Goal: Information Seeking & Learning: Learn about a topic

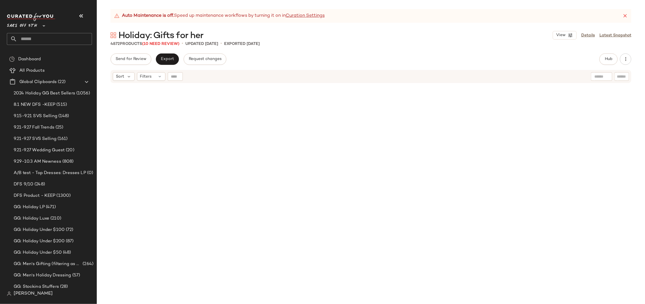
scroll to position [5023, 0]
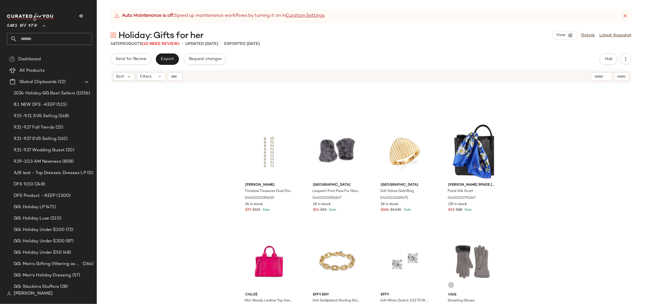
click at [36, 38] on input "text" at bounding box center [54, 39] width 75 height 12
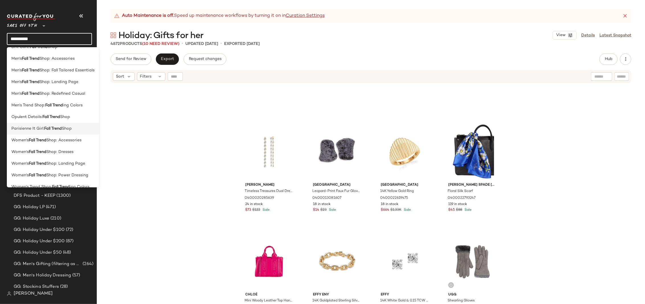
scroll to position [63, 0]
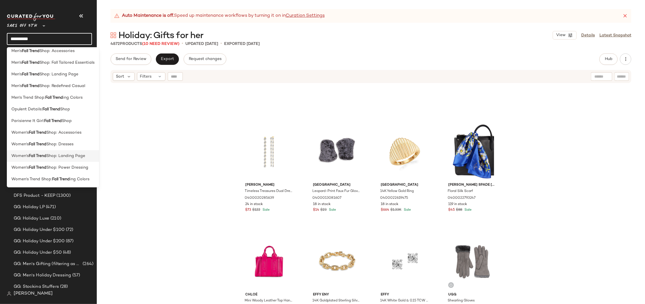
type input "**********"
click at [65, 157] on span "Shop: Landing Page" at bounding box center [65, 156] width 39 height 6
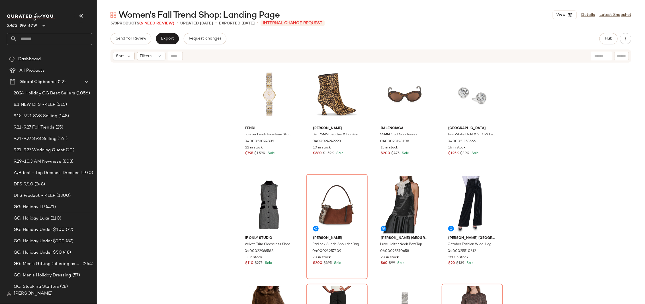
click at [221, 110] on div "Fendi Forever Fendi Two-Tone Stainless Steel & 0.02 TCW Diamond Bracelet Watch/…" at bounding box center [371, 190] width 548 height 255
click at [206, 149] on div "Fendi Forever Fendi Two-Tone Stainless Steel & 0.02 TCW Diamond Bracelet Watch/…" at bounding box center [371, 190] width 548 height 255
click at [197, 145] on div "Fendi Forever Fendi Two-Tone Stainless Steel & 0.02 TCW Diamond Bracelet Watch/…" at bounding box center [371, 190] width 548 height 255
click at [552, 125] on div "Fendi Forever Fendi Two-Tone Stainless Steel & 0.02 TCW Diamond Bracelet Watch/…" at bounding box center [371, 190] width 548 height 255
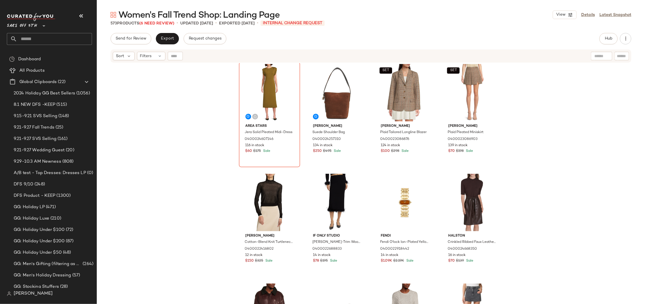
scroll to position [363, 0]
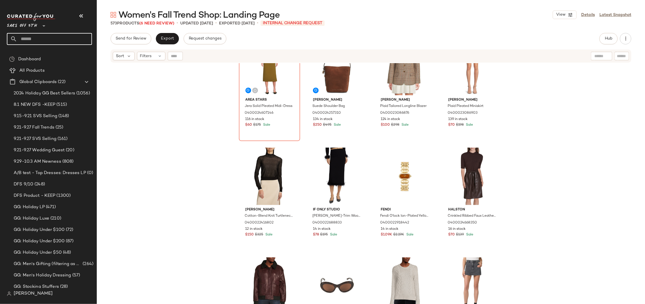
click at [41, 37] on input "text" at bounding box center [54, 39] width 75 height 12
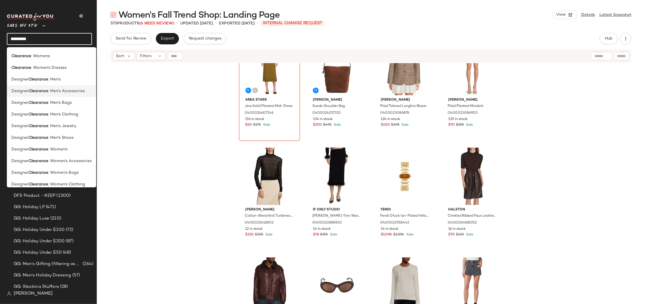
scroll to position [95, 0]
type input "*********"
click at [44, 67] on span ": Womens" at bounding box center [40, 66] width 19 height 6
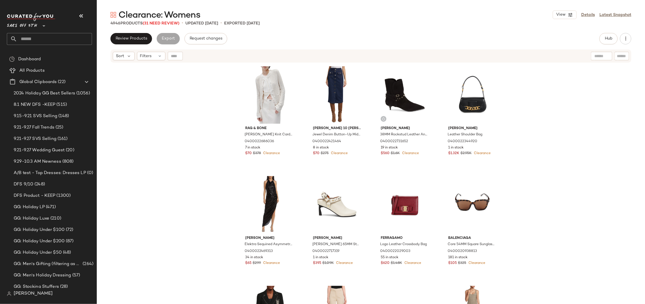
click at [548, 102] on div "rag & bone Viola Knit Cardigan 0400022686036 7 in stock $70 $378 Clearance [PER…" at bounding box center [371, 190] width 548 height 255
click at [196, 94] on div "rag & bone Viola Knit Cardigan 0400022686036 7 in stock $70 $378 Clearance [PER…" at bounding box center [371, 190] width 548 height 255
click at [560, 98] on div "rag & bone Viola Knit Cardigan 0400022686036 7 in stock $70 $378 Clearance [PER…" at bounding box center [371, 190] width 548 height 255
click at [194, 117] on div "rag & bone Viola Knit Cardigan 0400022686036 7 in stock $70 $378 Clearance [PER…" at bounding box center [371, 190] width 548 height 255
click at [210, 139] on div "rag & bone Viola Knit Cardigan 0400022686036 7 in stock $70 $378 Clearance [PER…" at bounding box center [371, 190] width 548 height 255
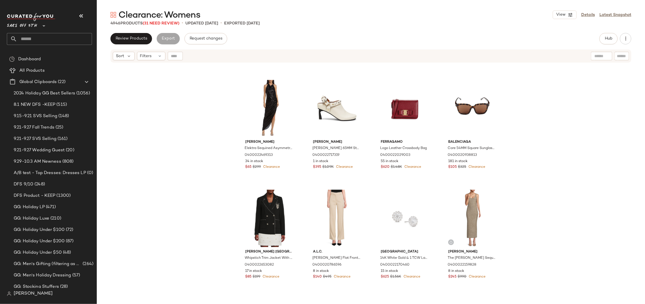
scroll to position [97, 0]
click at [215, 152] on div "rag & bone Viola Knit Cardigan 0400022686036 7 in stock $70 $378 Clearance [PER…" at bounding box center [371, 190] width 548 height 255
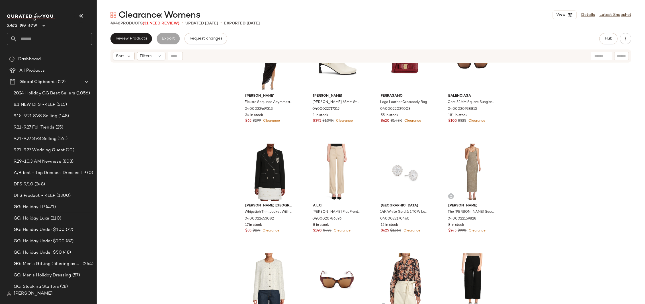
scroll to position [59, 0]
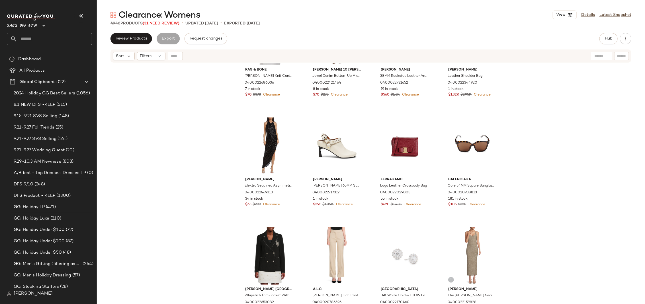
click at [530, 143] on div "rag & bone Viola Knit Cardigan 0400022686036 7 in stock $70 $378 Clearance [PER…" at bounding box center [371, 190] width 548 height 255
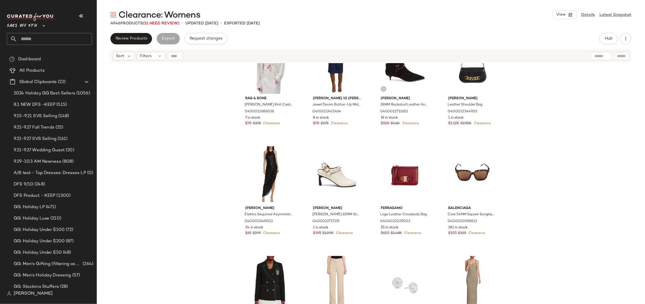
scroll to position [0, 0]
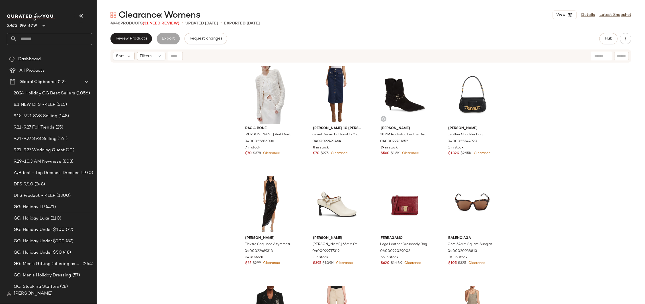
click at [520, 106] on div "rag & bone Viola Knit Cardigan 0400022686036 7 in stock $70 $378 Clearance [PER…" at bounding box center [371, 190] width 548 height 255
click at [523, 124] on div "rag & bone Viola Knit Cardigan 0400022686036 7 in stock $70 $378 Clearance [PER…" at bounding box center [371, 190] width 548 height 255
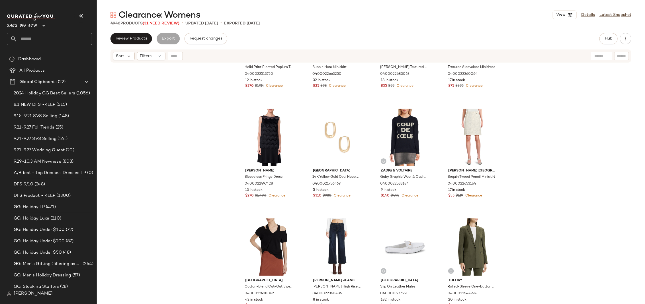
scroll to position [1569, 0]
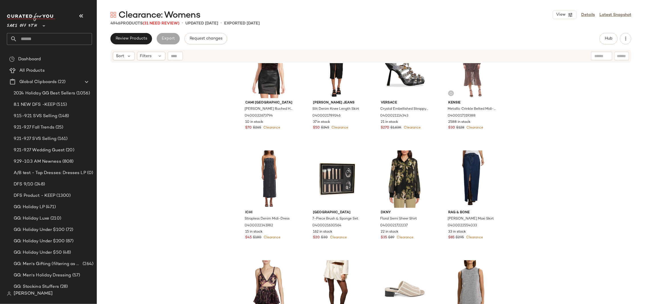
click at [530, 115] on div "Cami NYC [PERSON_NAME] Ruched Halterneck Bodysuit 0400022673794 10 in stock $70…" at bounding box center [371, 190] width 548 height 255
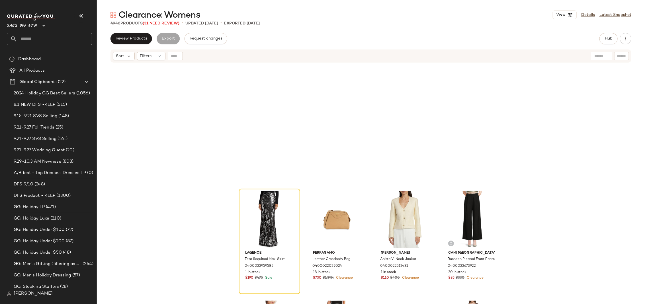
scroll to position [1135, 0]
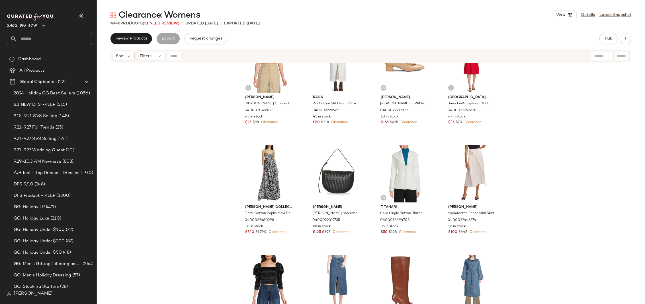
click at [531, 81] on div "[PERSON_NAME] Cropped Tee 0400020766823 43 in stock $25 $98 Clearance Rails Man…" at bounding box center [371, 190] width 548 height 255
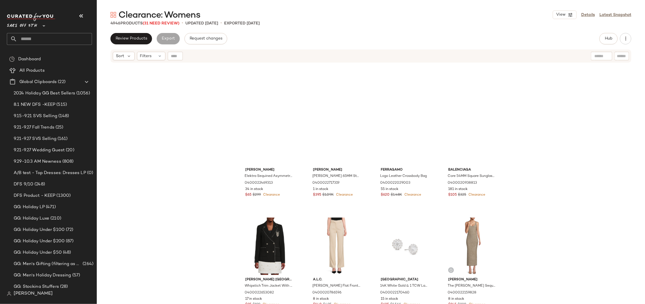
scroll to position [0, 0]
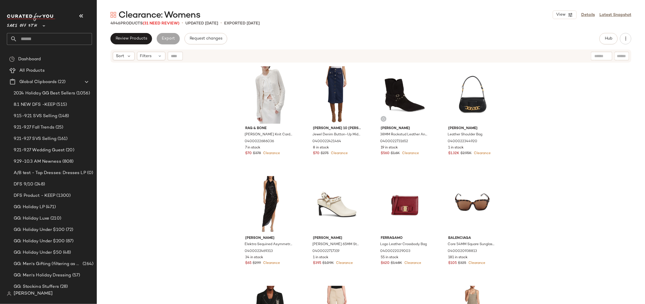
click at [532, 111] on div "rag & bone Viola Knit Cardigan 0400022686036 7 in stock $70 $378 Clearance [PER…" at bounding box center [371, 190] width 548 height 255
click at [530, 109] on div "rag & bone Viola Knit Cardigan 0400022686036 7 in stock $70 $378 Clearance [PER…" at bounding box center [371, 190] width 548 height 255
click at [192, 116] on div "rag & bone Viola Knit Cardigan 0400022686036 7 in stock $70 $378 Clearance [PER…" at bounding box center [371, 190] width 548 height 255
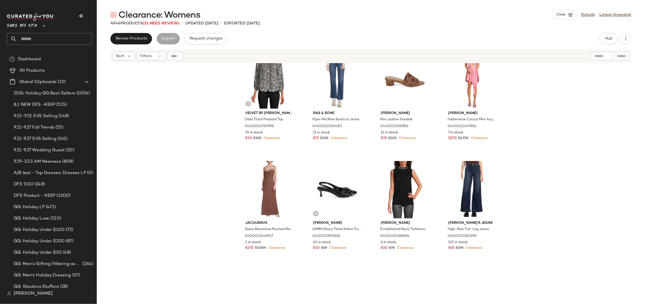
scroll to position [3107, 0]
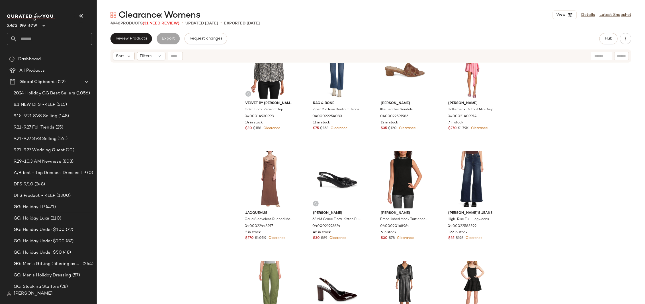
click at [579, 85] on div "Velvet by [PERSON_NAME] & [PERSON_NAME] Floral Peasant Top 0400014930998 14 in …" at bounding box center [371, 190] width 548 height 255
click at [541, 82] on div "Velvet by [PERSON_NAME] & [PERSON_NAME] Floral Peasant Top 0400014930998 14 in …" at bounding box center [371, 190] width 548 height 255
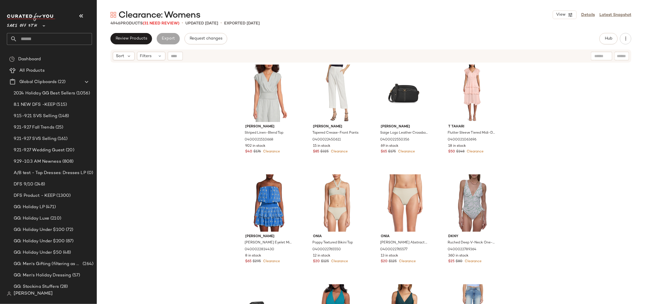
scroll to position [3719, 0]
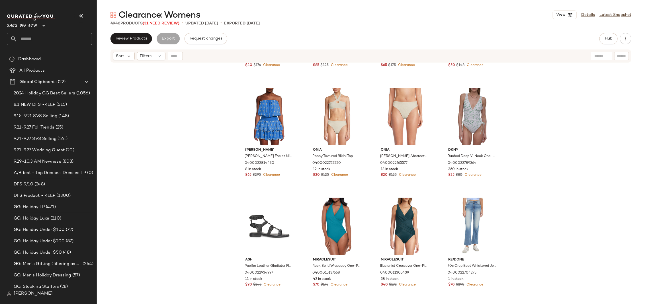
click at [517, 116] on div "[PERSON_NAME] Striped Linen-Blend Top 0400021510668 902 in stock $40 $176 Clear…" at bounding box center [371, 190] width 548 height 255
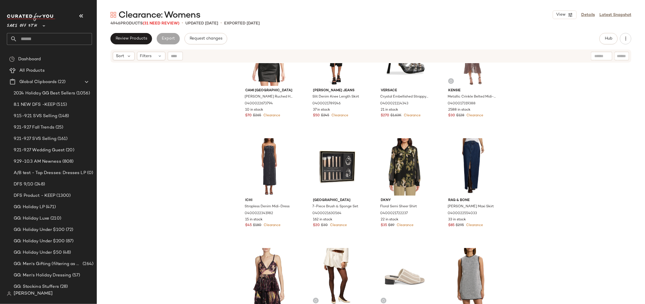
scroll to position [1463, 0]
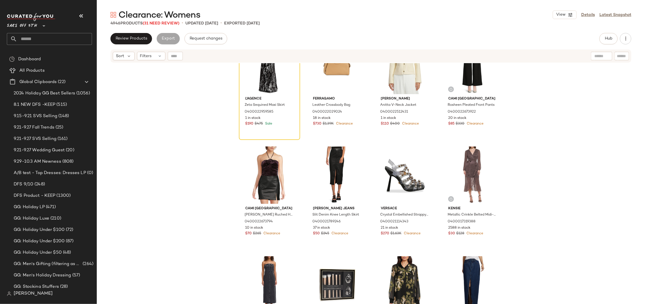
click at [520, 101] on div "L'agence Zeta Sequined Maxi Skirt 0400022959585 1 in stock $190 $475 Sale Ferra…" at bounding box center [371, 190] width 548 height 255
click at [511, 97] on div "L'agence Zeta Sequined Maxi Skirt 0400022959585 1 in stock $190 $475 Sale Ferra…" at bounding box center [371, 190] width 548 height 255
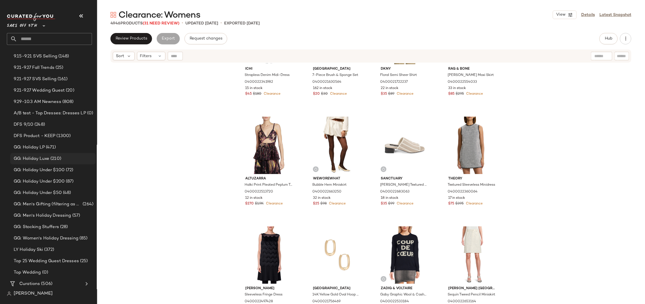
scroll to position [61, 0]
click at [86, 284] on icon at bounding box center [86, 283] width 7 height 7
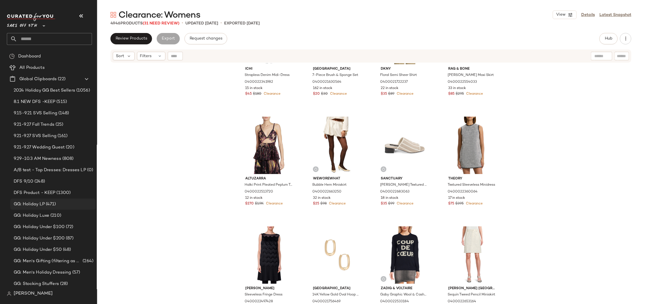
scroll to position [0, 0]
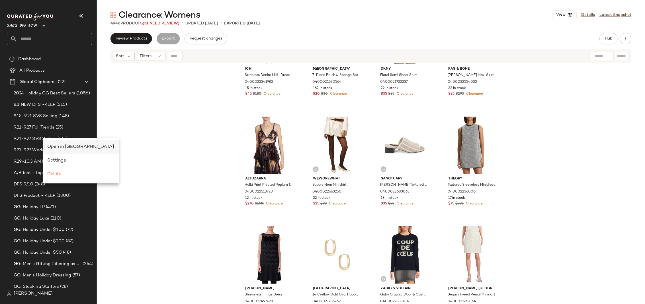
click at [60, 147] on span "Open in [GEOGRAPHIC_DATA]" at bounding box center [80, 147] width 67 height 5
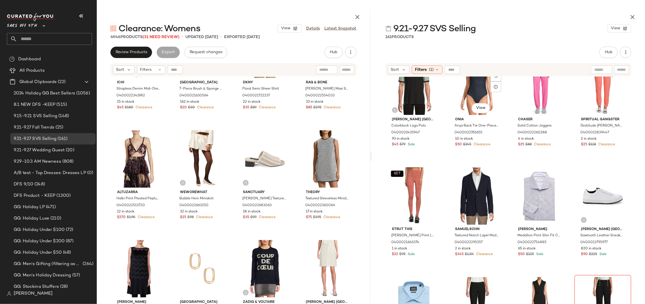
scroll to position [2112, 0]
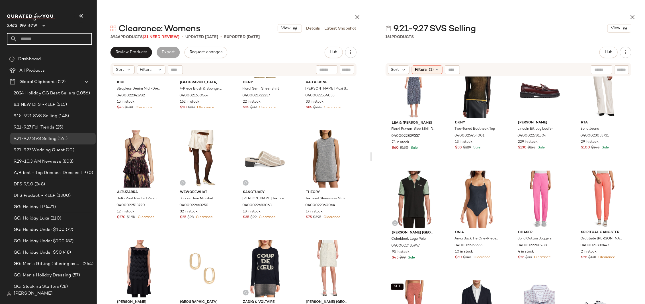
click at [40, 41] on input "text" at bounding box center [54, 39] width 75 height 12
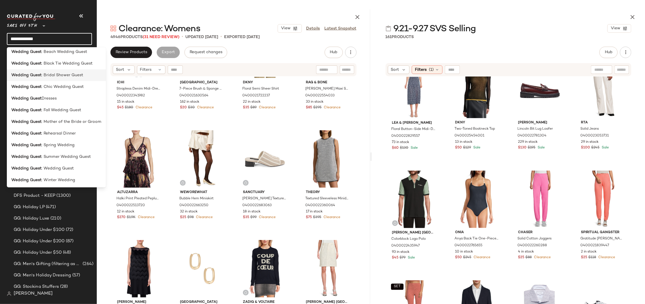
scroll to position [39, 0]
type input "**********"
click at [48, 100] on span "Dresses" at bounding box center [49, 98] width 15 height 6
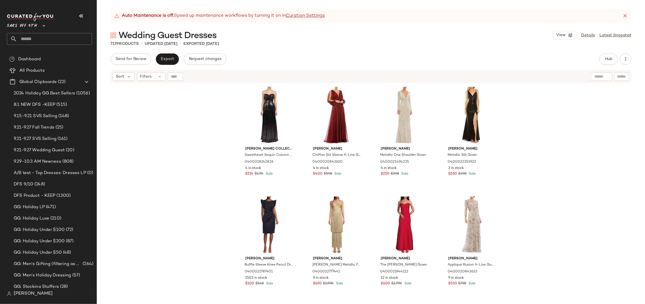
click at [222, 149] on div "[PERSON_NAME] Collection Sweetheart Sequin Column Gown 0400018242826 4 in stock…" at bounding box center [371, 201] width 548 height 235
click at [214, 150] on div "[PERSON_NAME] Collection Sweetheart Sequin Column Gown 0400018242826 4 in stock…" at bounding box center [371, 201] width 548 height 235
click at [214, 155] on div "[PERSON_NAME] Collection Sweetheart Sequin Column Gown 0400018242826 4 in stock…" at bounding box center [371, 201] width 548 height 235
click at [515, 132] on div "[PERSON_NAME] Collection Sweetheart Sequin Column Gown 0400018242826 4 in stock…" at bounding box center [371, 201] width 548 height 235
click at [512, 141] on div "[PERSON_NAME] Collection Sweetheart Sequin Column Gown 0400018242826 4 in stock…" at bounding box center [371, 201] width 548 height 235
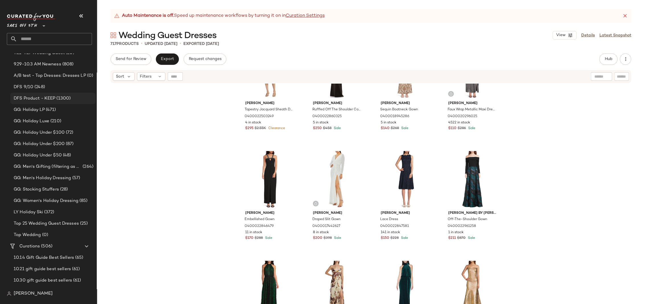
scroll to position [102, 0]
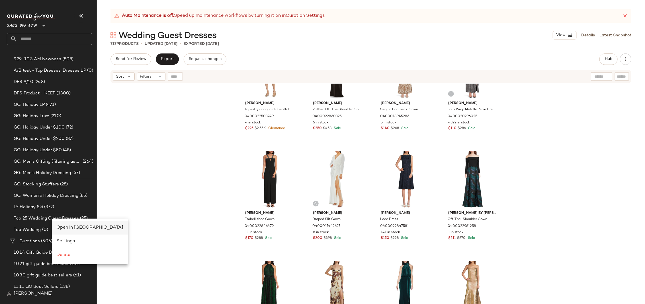
click at [80, 229] on span "Open in [GEOGRAPHIC_DATA]" at bounding box center [89, 227] width 67 height 5
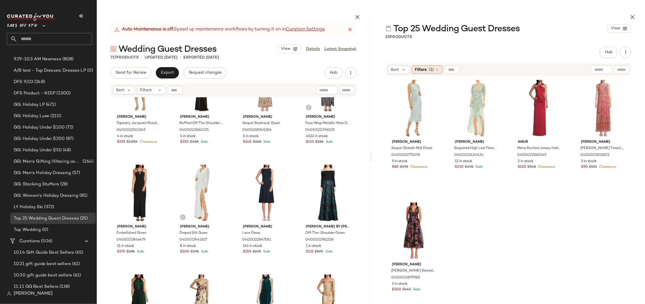
click at [432, 70] on span "(1)" at bounding box center [431, 70] width 5 height 6
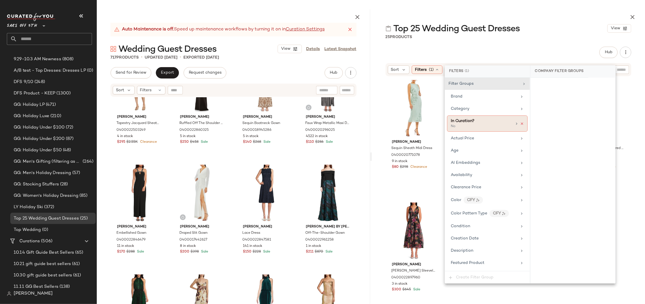
click at [521, 124] on icon at bounding box center [522, 124] width 4 height 4
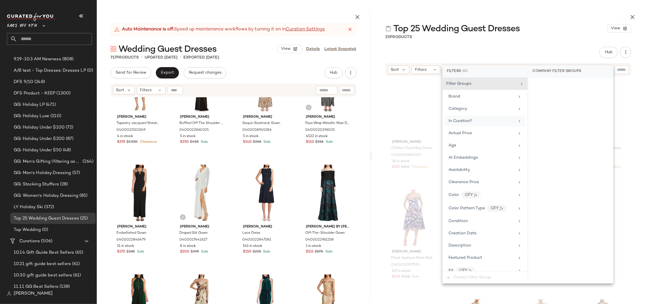
click at [634, 96] on div "[PERSON_NAME] Floral Maxi Dress 0400020864153 36 in stock $125 $248 Clearance […" at bounding box center [508, 204] width 273 height 255
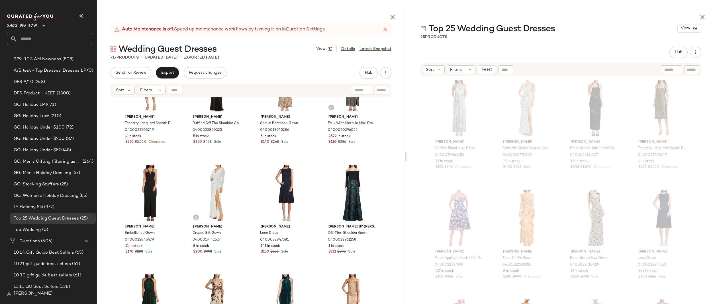
click at [490, 138] on div "[PERSON_NAME] Floral Maxi Dress 0400020864153 36 in stock $125 $248 Clearance […" at bounding box center [560, 205] width 264 height 254
click at [558, 54] on div "Hub Send for Review External Review Internal Review Cancel Send for Review Revi…" at bounding box center [560, 52] width 281 height 11
click at [387, 144] on div "[PERSON_NAME] Tapestry Jacquard Sheath Dress 0400022503249 4 in stock $295 $2.5…" at bounding box center [251, 214] width 308 height 234
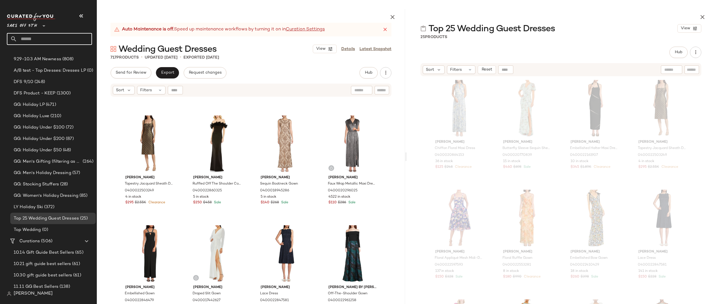
click at [39, 39] on input "text" at bounding box center [54, 39] width 75 height 12
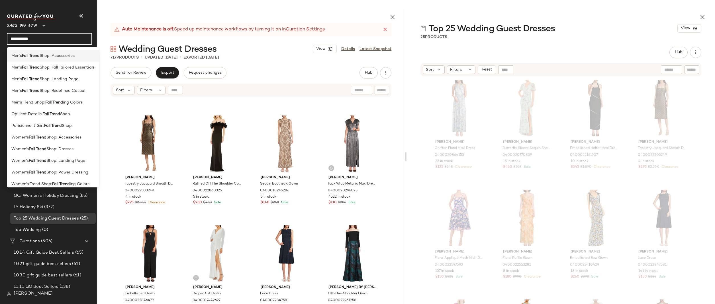
scroll to position [63, 0]
type input "**********"
click at [56, 158] on span "Shop: Landing Page" at bounding box center [65, 156] width 39 height 6
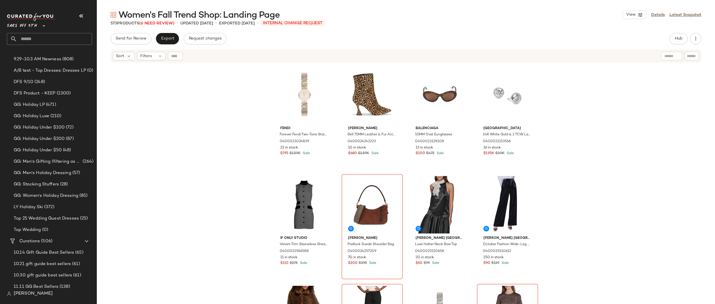
click at [225, 119] on div "Fendi Forever Fendi Two-Tone Stainless Steel & 0.02 TCW Diamond Bracelet Watch/…" at bounding box center [406, 190] width 618 height 255
click at [223, 141] on div "Fendi Forever Fendi Two-Tone Stainless Steel & 0.02 TCW Diamond Bracelet Watch/…" at bounding box center [406, 190] width 618 height 255
click at [225, 129] on div "Fendi Forever Fendi Two-Tone Stainless Steel & 0.02 TCW Diamond Bracelet Watch/…" at bounding box center [406, 190] width 618 height 255
click at [218, 100] on div "Fendi Forever Fendi Two-Tone Stainless Steel & 0.02 TCW Diamond Bracelet Watch/…" at bounding box center [406, 190] width 618 height 255
click at [222, 132] on div "Fendi Forever Fendi Two-Tone Stainless Steel & 0.02 TCW Diamond Bracelet Watch/…" at bounding box center [406, 190] width 618 height 255
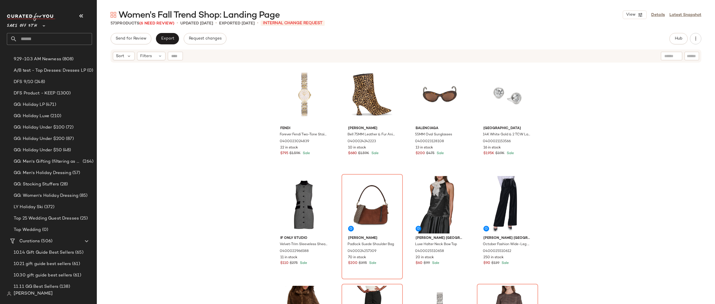
click at [555, 139] on div "Fendi Forever Fendi Two-Tone Stainless Steel & 0.02 TCW Diamond Bracelet Watch/…" at bounding box center [406, 190] width 618 height 255
click at [579, 135] on div "Fendi Forever Fendi Two-Tone Stainless Steel & 0.02 TCW Diamond Bracelet Watch/…" at bounding box center [406, 190] width 618 height 255
click at [573, 113] on div "Fendi Forever Fendi Two-Tone Stainless Steel & 0.02 TCW Diamond Bracelet Watch/…" at bounding box center [406, 190] width 618 height 255
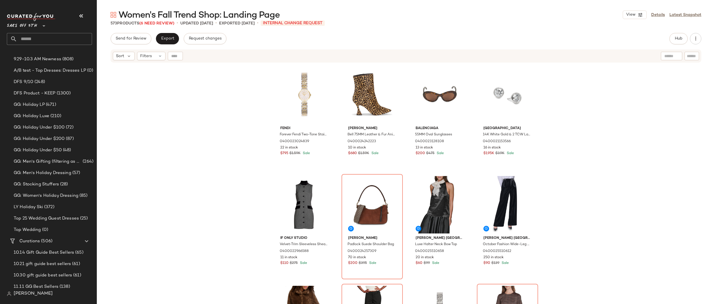
click at [575, 111] on div "Fendi Forever Fendi Two-Tone Stainless Steel & 0.02 TCW Diamond Bracelet Watch/…" at bounding box center [406, 190] width 618 height 255
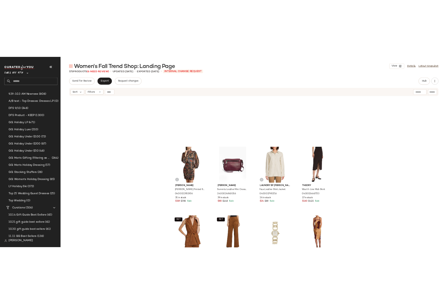
scroll to position [1261, 0]
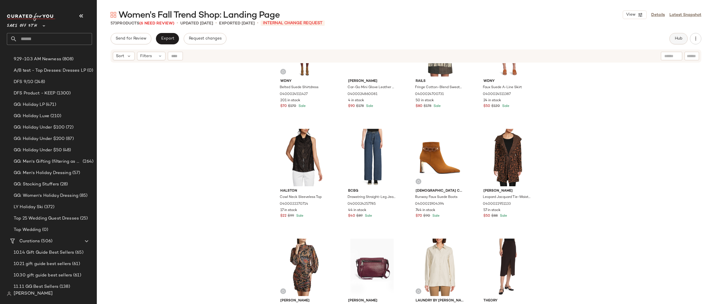
click at [645, 40] on span "Hub" at bounding box center [678, 38] width 8 height 5
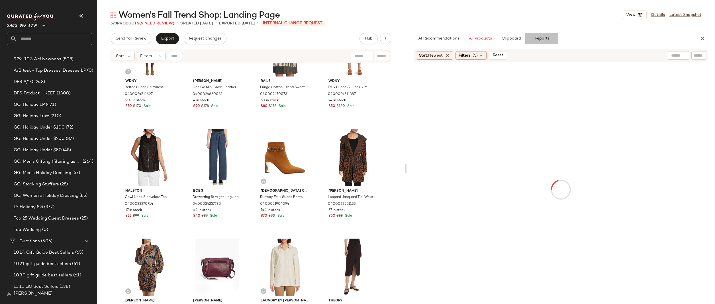
click at [549, 40] on button "Reports" at bounding box center [541, 38] width 33 height 11
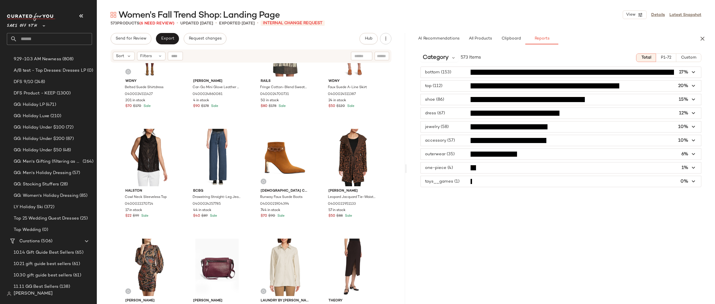
click at [645, 114] on icon "button" at bounding box center [693, 113] width 7 height 7
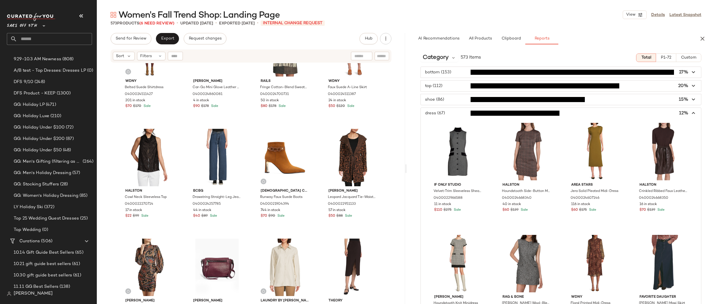
click at [645, 113] on icon "button" at bounding box center [693, 113] width 7 height 7
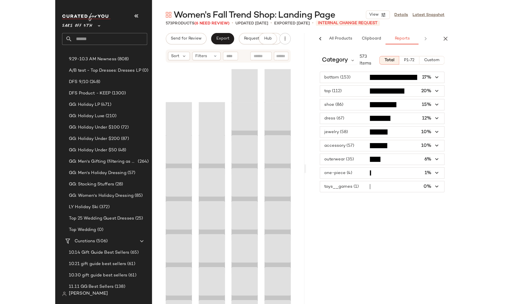
scroll to position [0, 54]
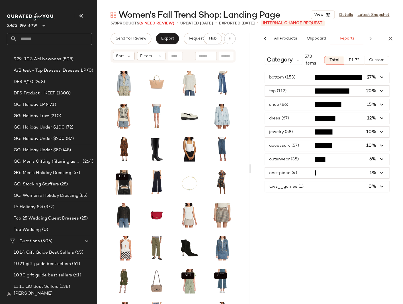
click at [363, 223] on div "Category 573 Items Total P1-72 Custom bottom (153) 27% top (112) 20% shoe (86) …" at bounding box center [327, 176] width 152 height 255
click at [304, 105] on span "button" at bounding box center [327, 104] width 124 height 11
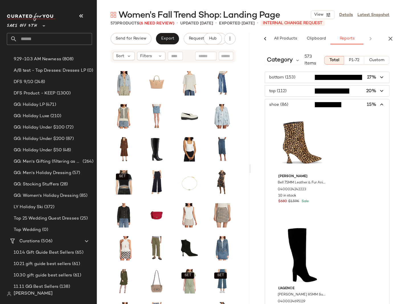
click at [304, 105] on span "button" at bounding box center [327, 104] width 124 height 11
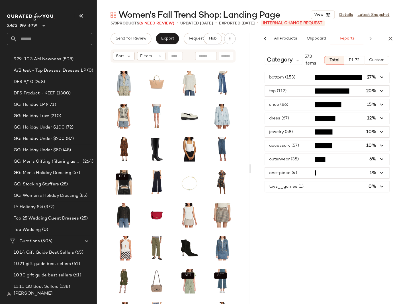
click at [299, 119] on span "button" at bounding box center [327, 118] width 124 height 11
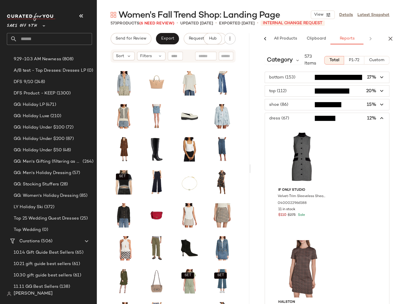
click at [299, 119] on span "button" at bounding box center [327, 118] width 124 height 11
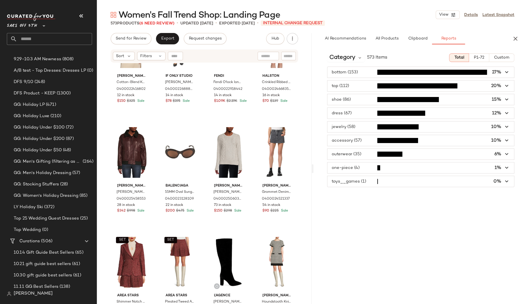
scroll to position [502, 0]
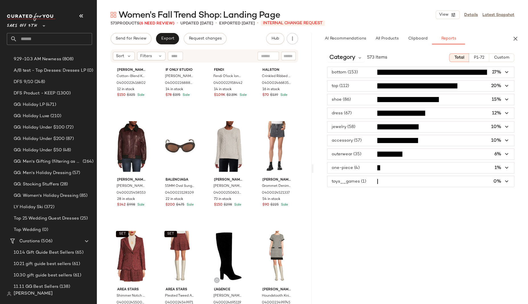
click at [456, 214] on div "Category 573 Items Total P1-72 Custom bottom (153) 27% top (112) 20% shoe (86) …" at bounding box center [420, 176] width 215 height 255
click at [358, 60] on icon at bounding box center [359, 57] width 5 height 5
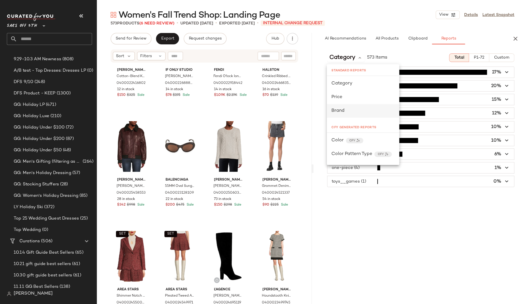
click at [345, 112] on div "Brand" at bounding box center [362, 111] width 63 height 7
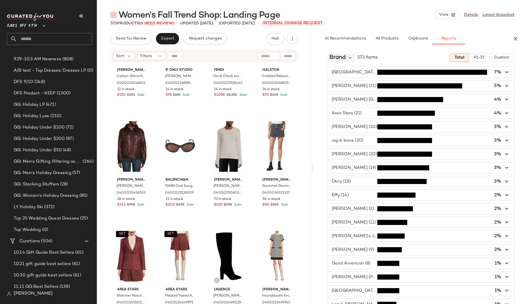
click at [352, 59] on icon at bounding box center [350, 57] width 5 height 5
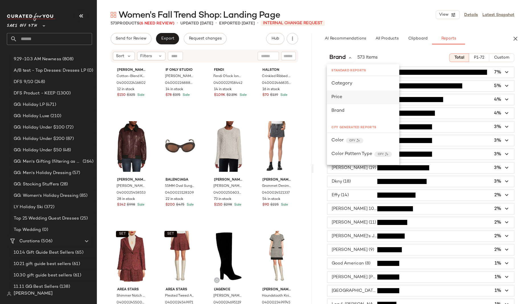
click at [363, 92] on div "Price" at bounding box center [363, 98] width 72 height 14
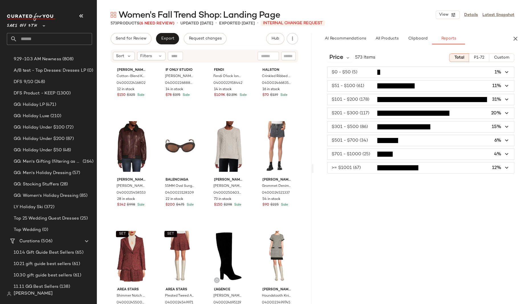
click at [508, 140] on icon "button" at bounding box center [506, 141] width 7 height 7
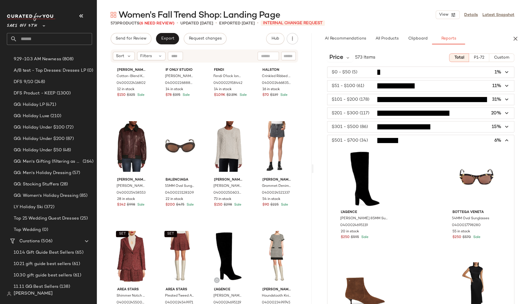
click at [508, 140] on span "button" at bounding box center [420, 140] width 187 height 11
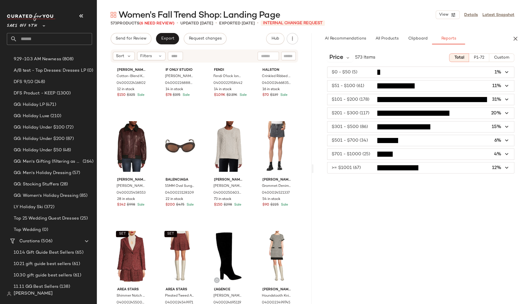
click at [502, 154] on span "button" at bounding box center [420, 154] width 187 height 11
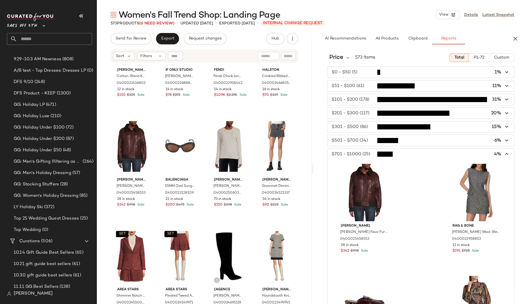
click at [503, 154] on icon "button" at bounding box center [506, 154] width 7 height 7
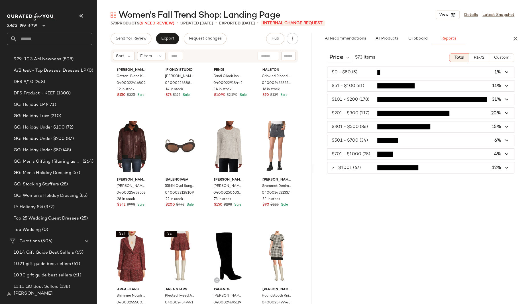
click at [502, 163] on span "button" at bounding box center [420, 168] width 187 height 11
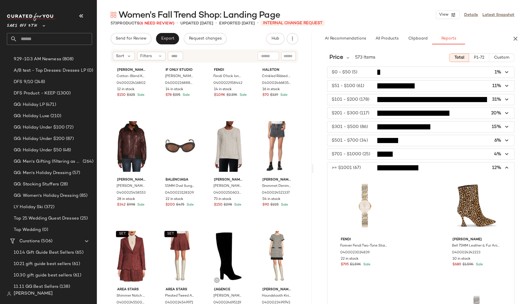
click at [504, 165] on icon "button" at bounding box center [506, 168] width 7 height 7
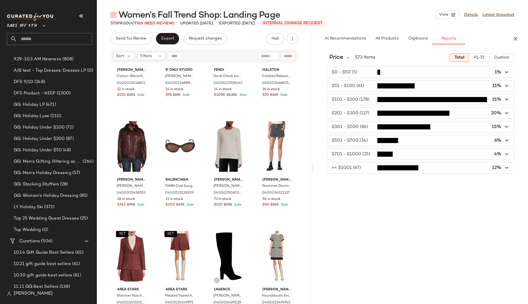
click at [361, 169] on span "button" at bounding box center [420, 168] width 187 height 11
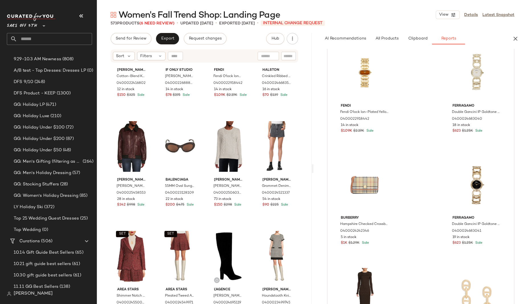
scroll to position [0, 0]
